Goal: Find specific page/section: Find specific page/section

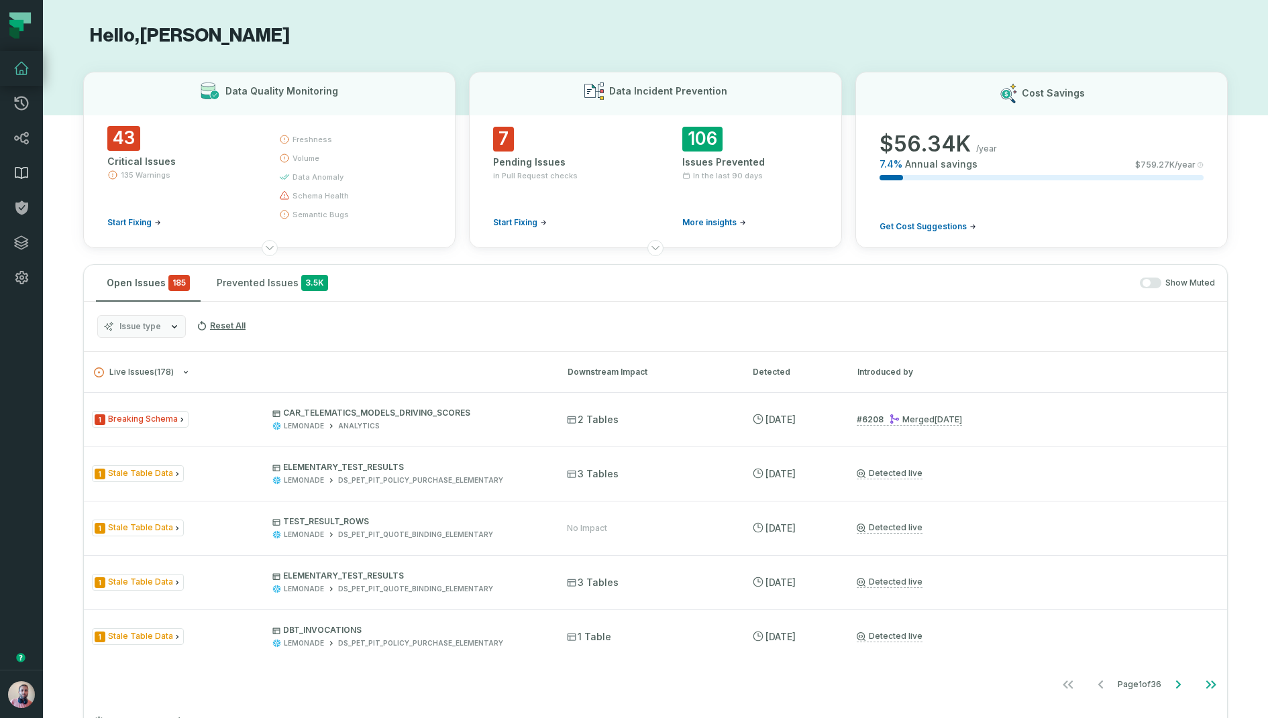
scroll to position [321, 0]
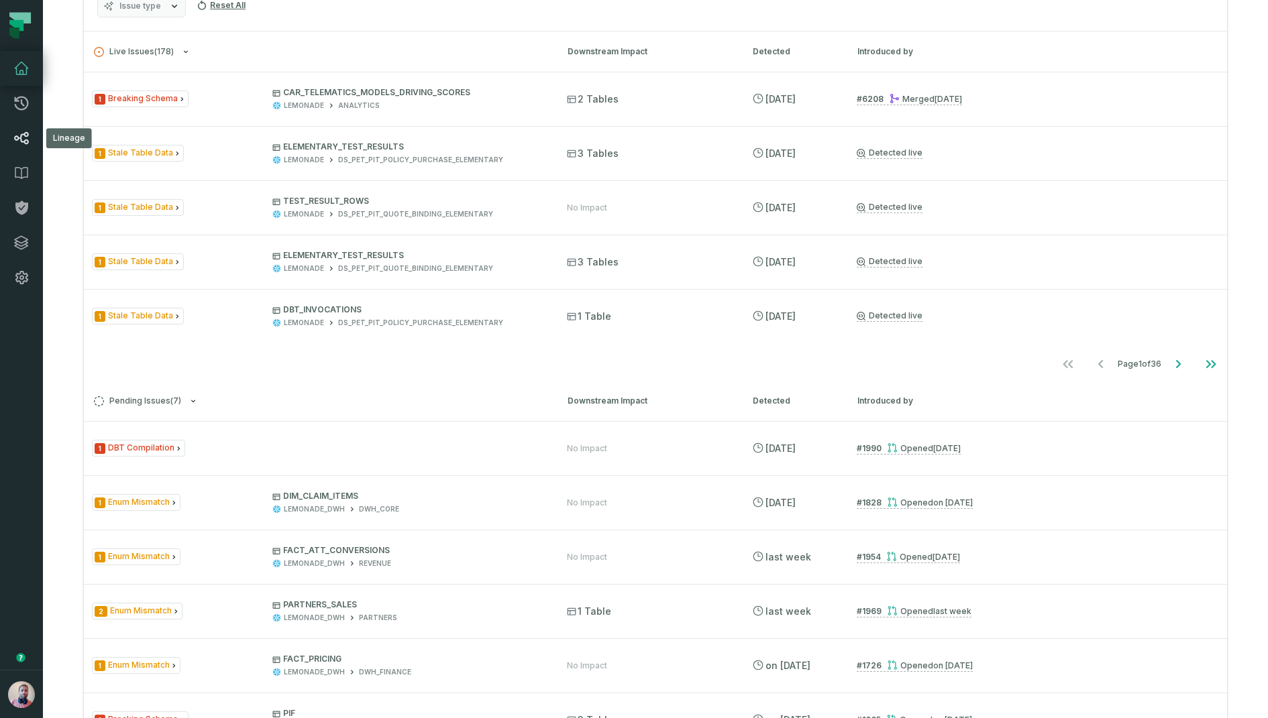
click at [16, 133] on icon at bounding box center [21, 138] width 16 height 16
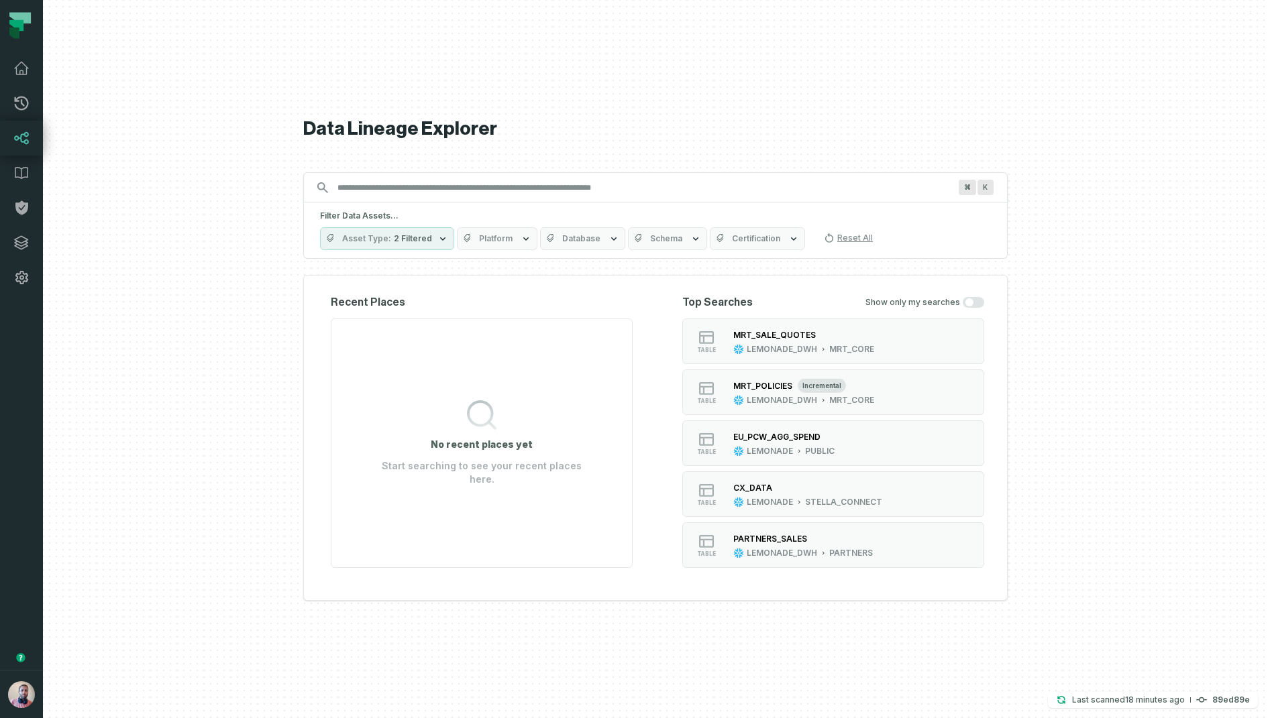
click at [431, 175] on div "⌘ K" at bounding box center [655, 187] width 704 height 30
click at [419, 186] on input "Discovery Provider cmdk menu" at bounding box center [643, 187] width 628 height 21
click at [362, 301] on h2 "Recent Places" at bounding box center [482, 302] width 302 height 16
click at [451, 187] on input "Discovery Provider cmdk menu" at bounding box center [643, 187] width 628 height 21
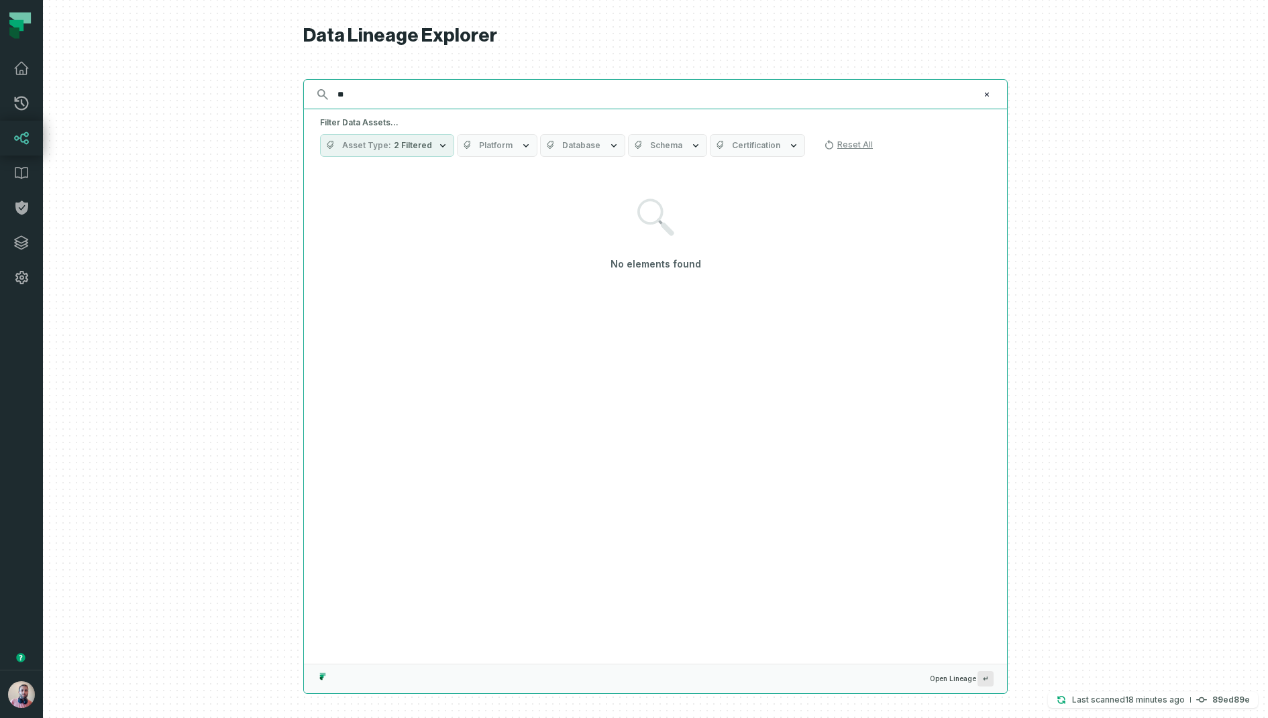
type input "*"
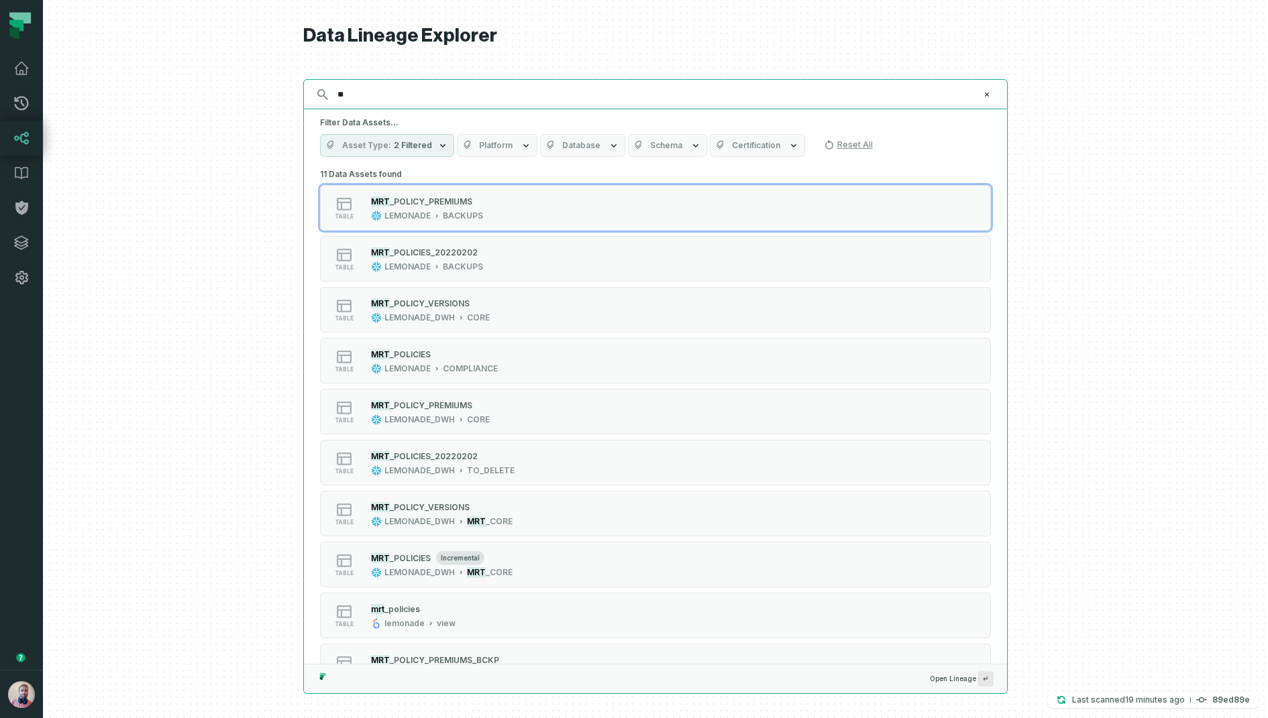
type input "*"
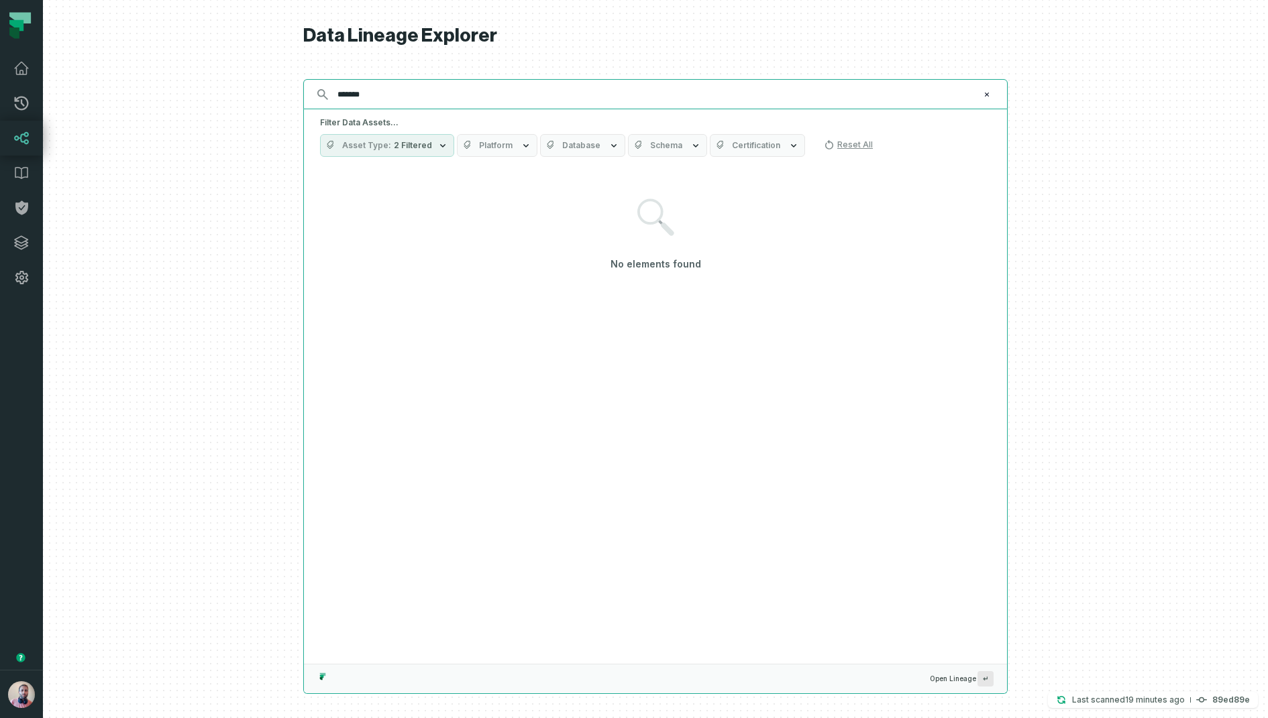
type input "******"
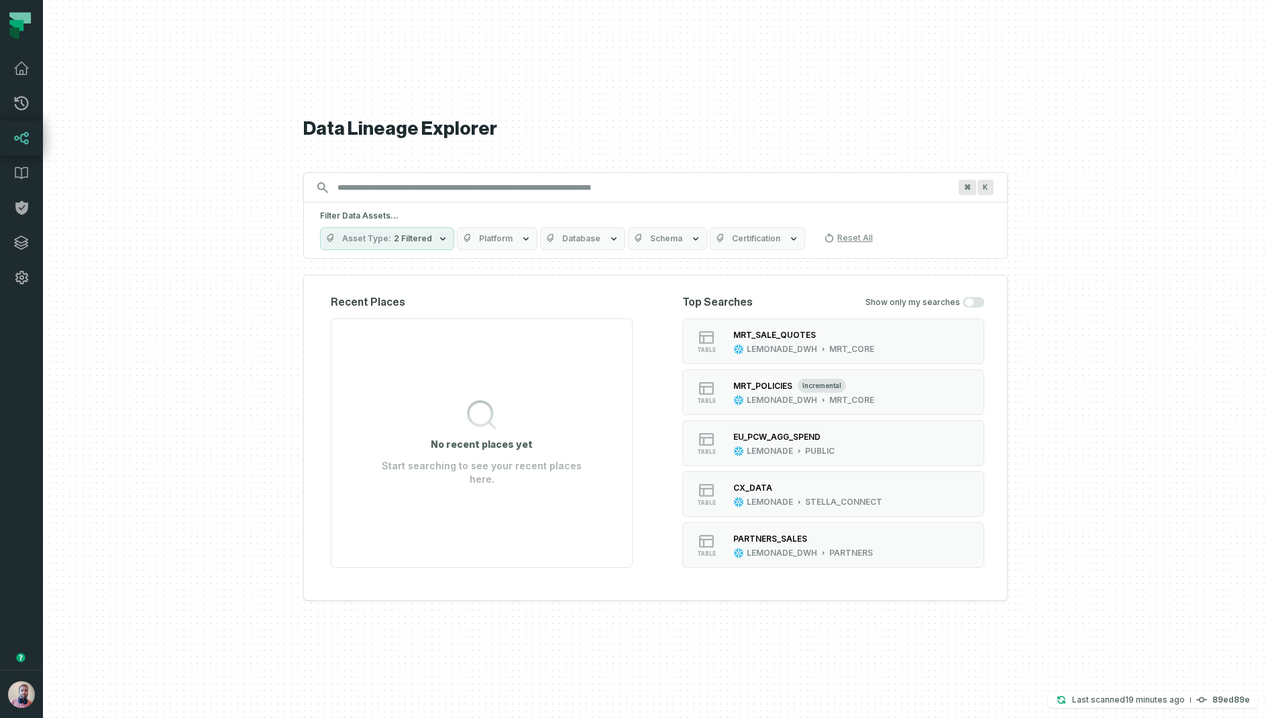
click at [1117, 253] on div at bounding box center [655, 359] width 1225 height 718
